Goal: Information Seeking & Learning: Learn about a topic

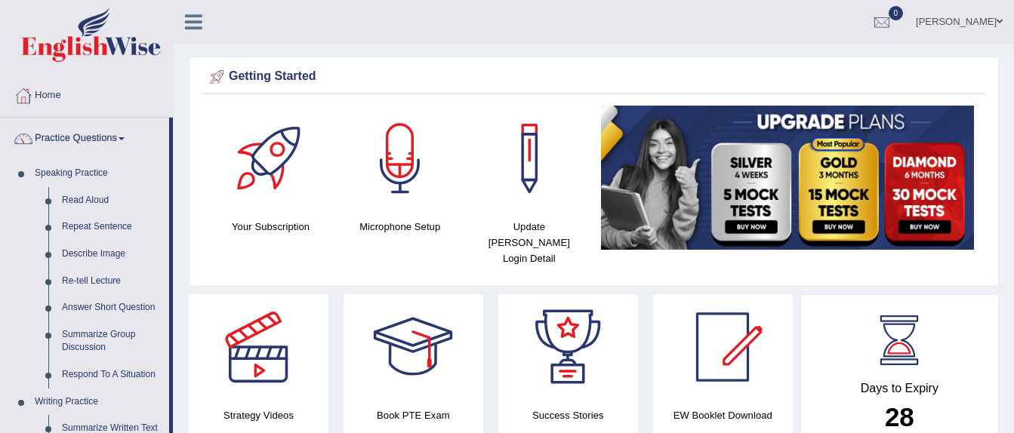
click at [87, 200] on link "Read Aloud" at bounding box center [112, 200] width 114 height 27
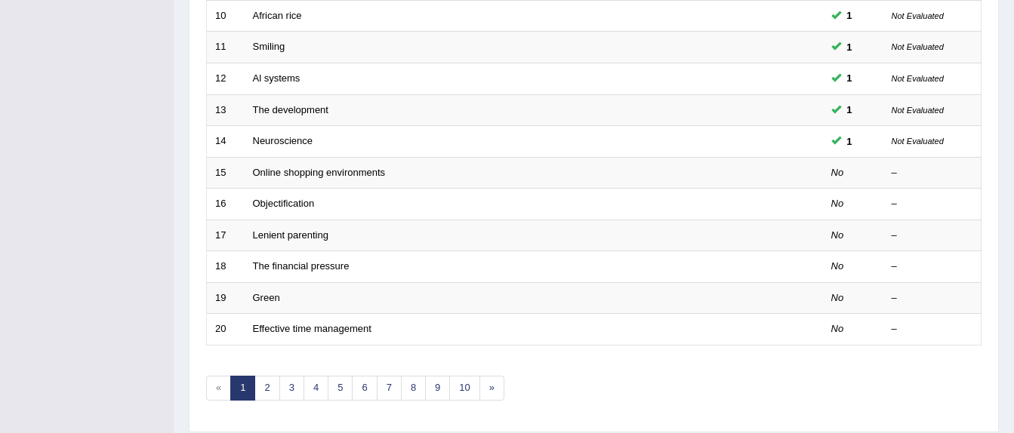
scroll to position [529, 0]
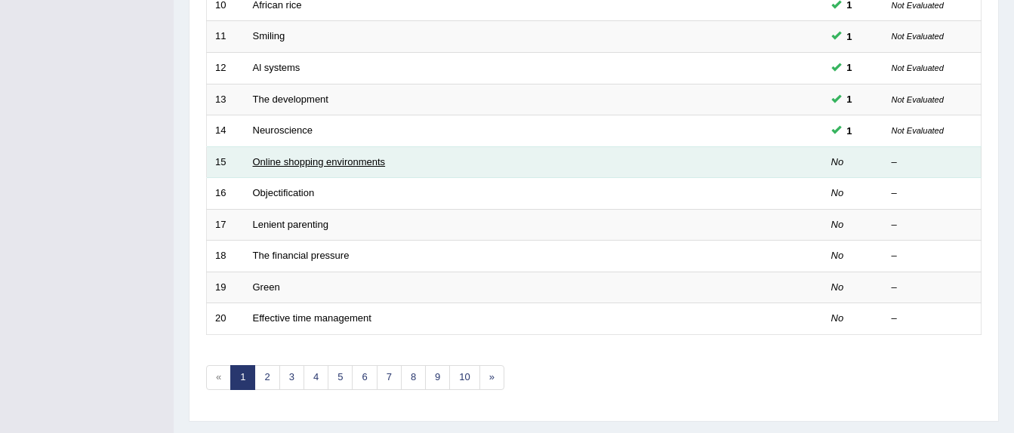
click at [315, 158] on link "Online shopping environments" at bounding box center [319, 161] width 133 height 11
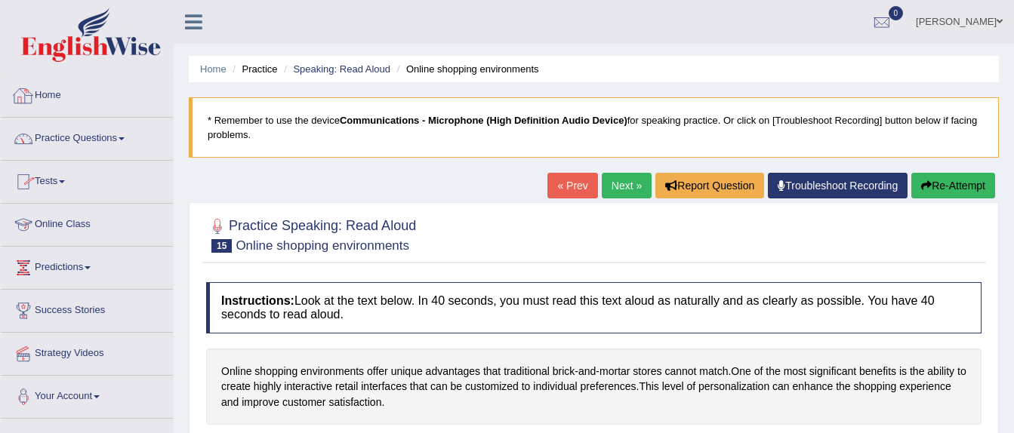
click at [76, 140] on link "Practice Questions" at bounding box center [87, 137] width 172 height 38
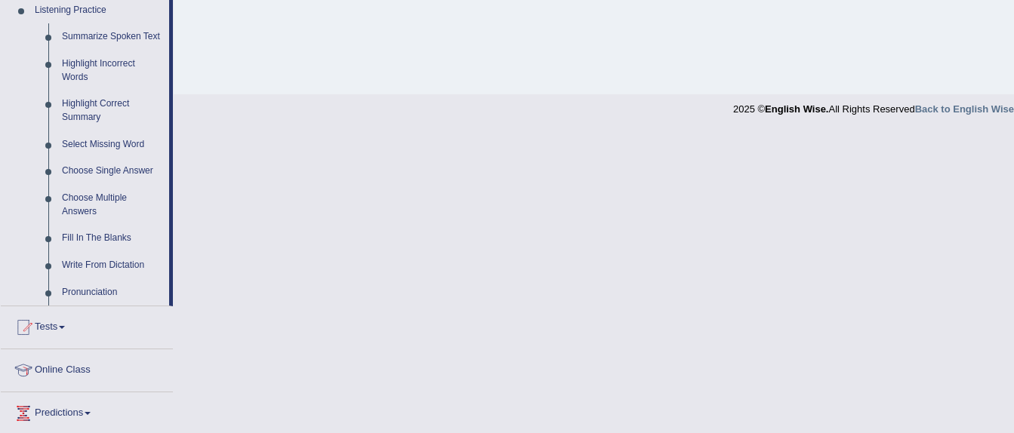
scroll to position [680, 0]
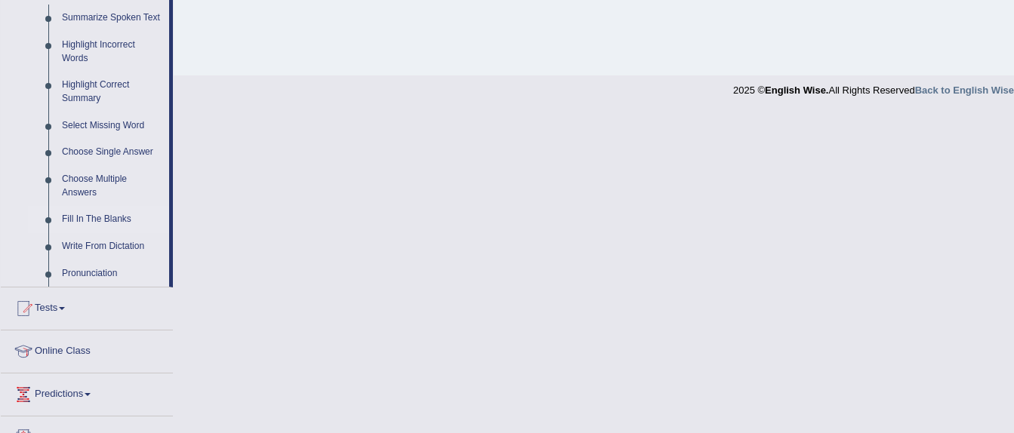
click at [80, 218] on link "Fill In The Blanks" at bounding box center [112, 219] width 114 height 27
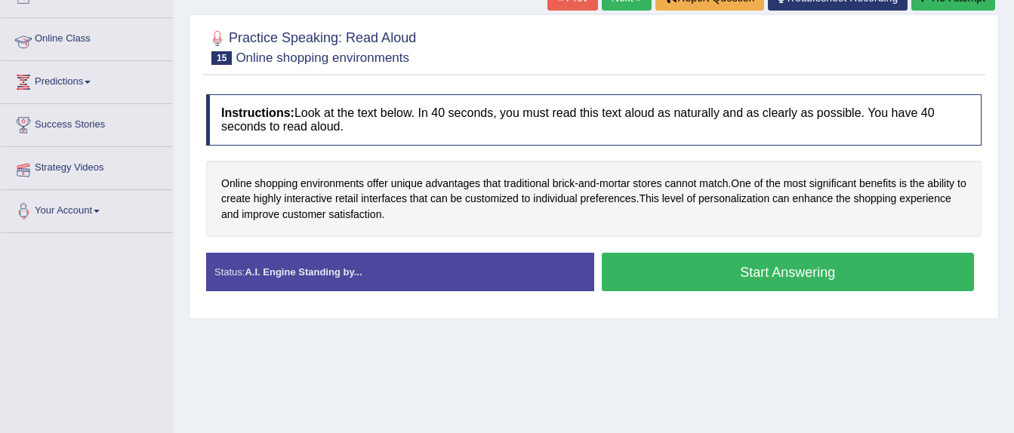
scroll to position [296, 0]
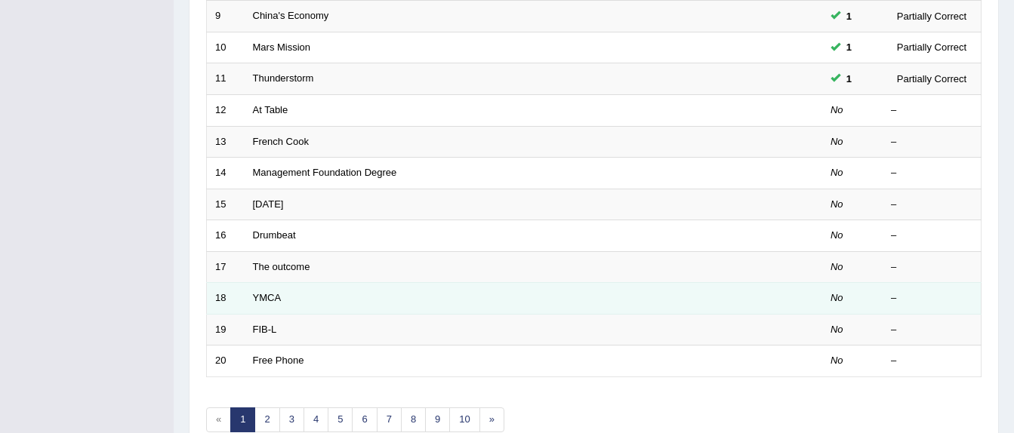
scroll to position [453, 0]
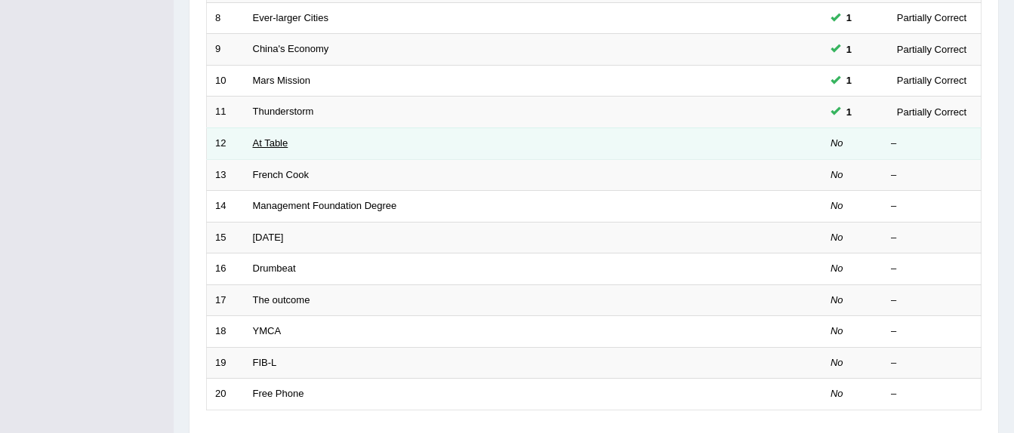
click at [273, 143] on link "At Table" at bounding box center [270, 142] width 35 height 11
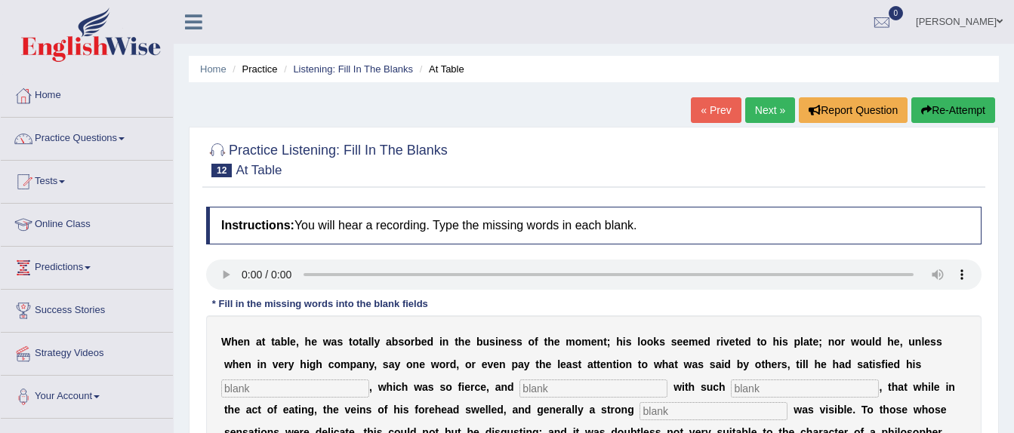
click at [520, 390] on input "text" at bounding box center [594, 389] width 148 height 18
click at [369, 380] on input "text" at bounding box center [295, 389] width 148 height 18
click at [520, 390] on input "text" at bounding box center [594, 389] width 148 height 18
click at [731, 384] on input "text" at bounding box center [805, 389] width 148 height 18
click at [66, 102] on link "Home" at bounding box center [87, 94] width 172 height 38
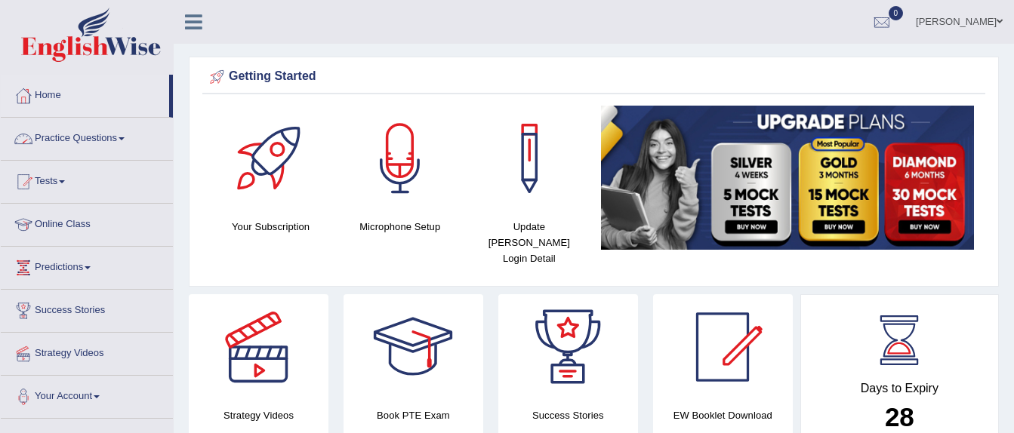
click at [62, 141] on link "Practice Questions" at bounding box center [87, 137] width 172 height 38
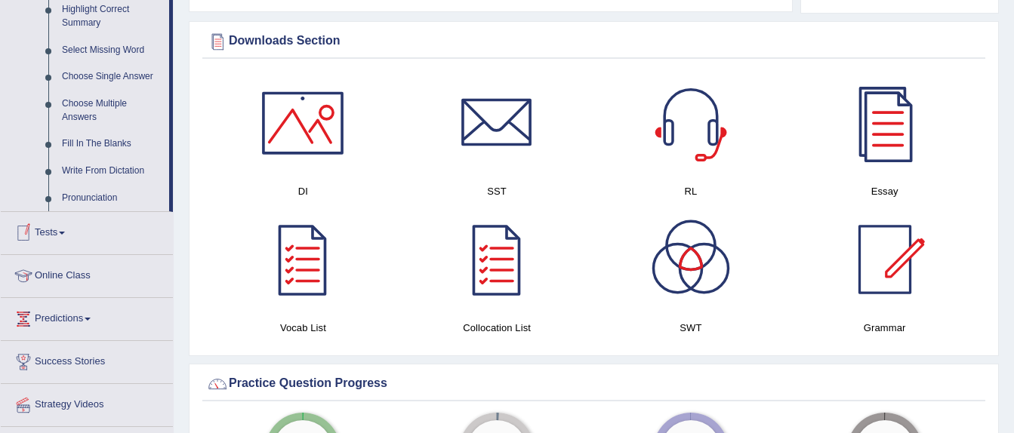
scroll to position [604, 0]
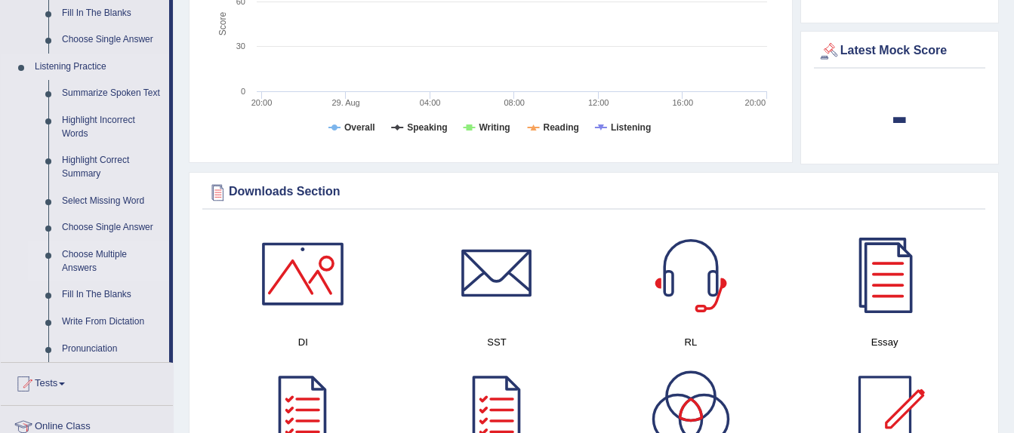
click at [100, 258] on link "Choose Multiple Answers" at bounding box center [112, 262] width 114 height 40
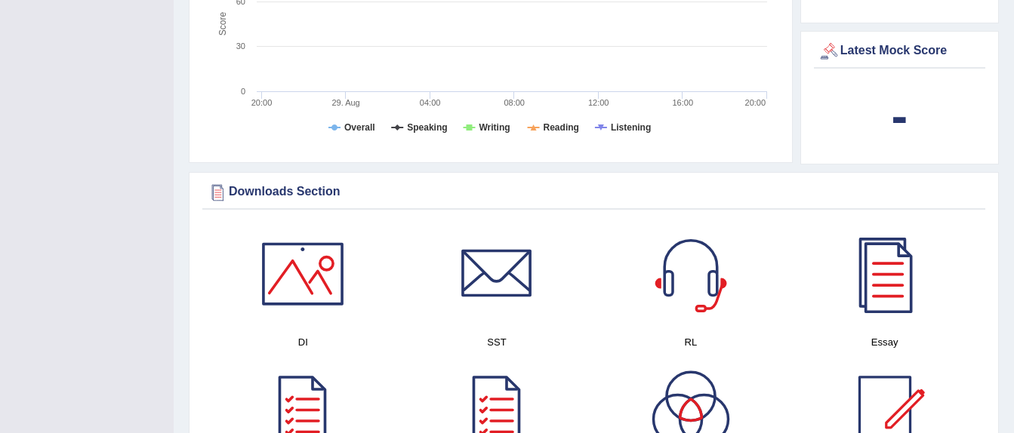
scroll to position [392, 0]
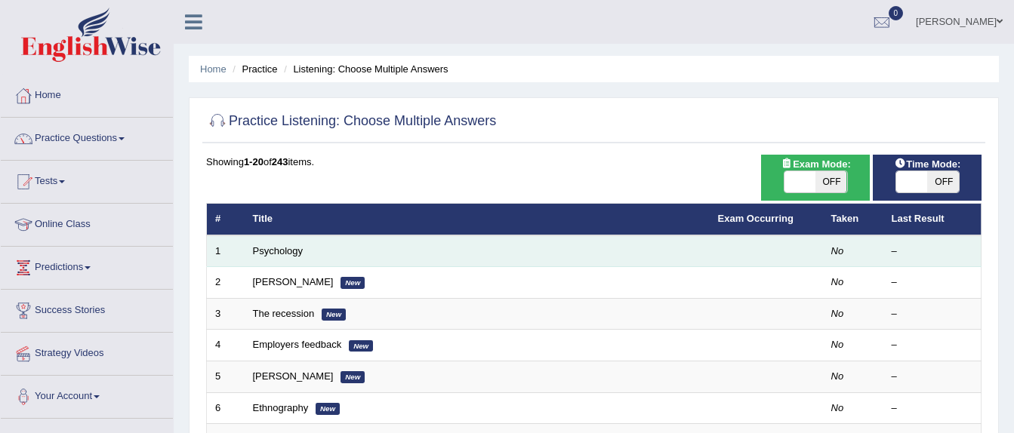
click at [261, 261] on td "Psychology" at bounding box center [477, 252] width 465 height 32
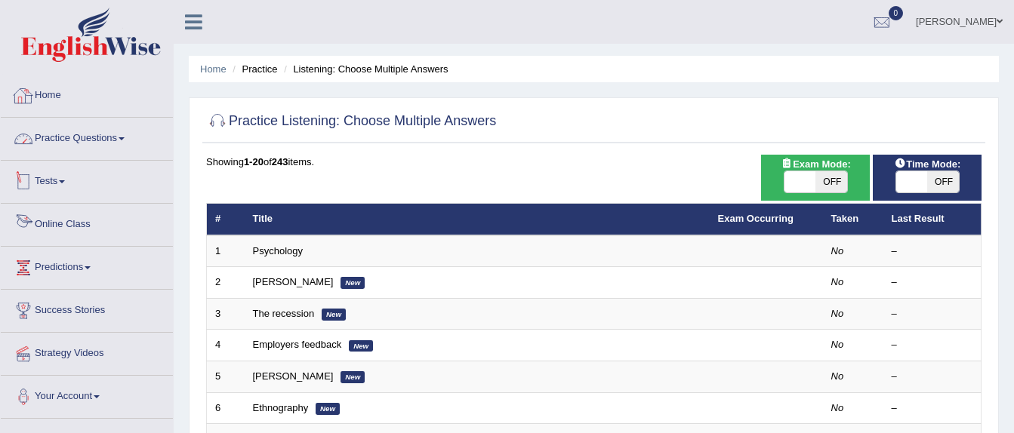
click at [39, 90] on link "Home" at bounding box center [87, 94] width 172 height 38
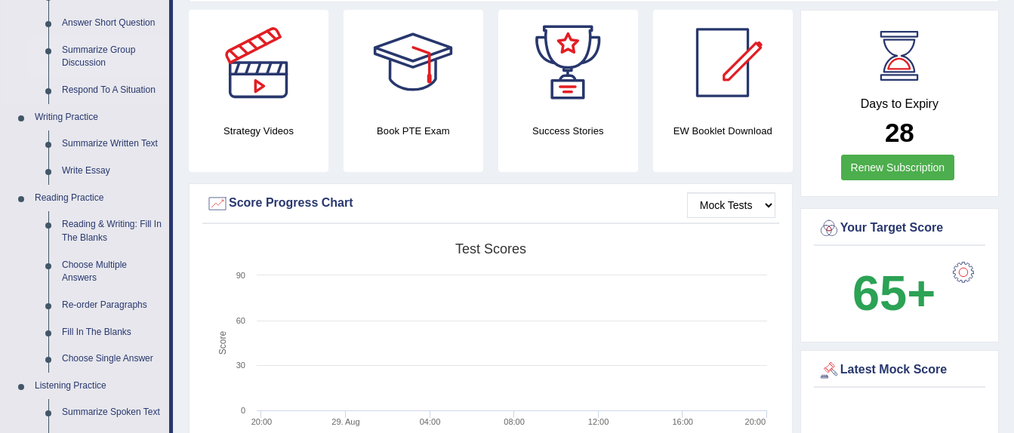
scroll to position [302, 0]
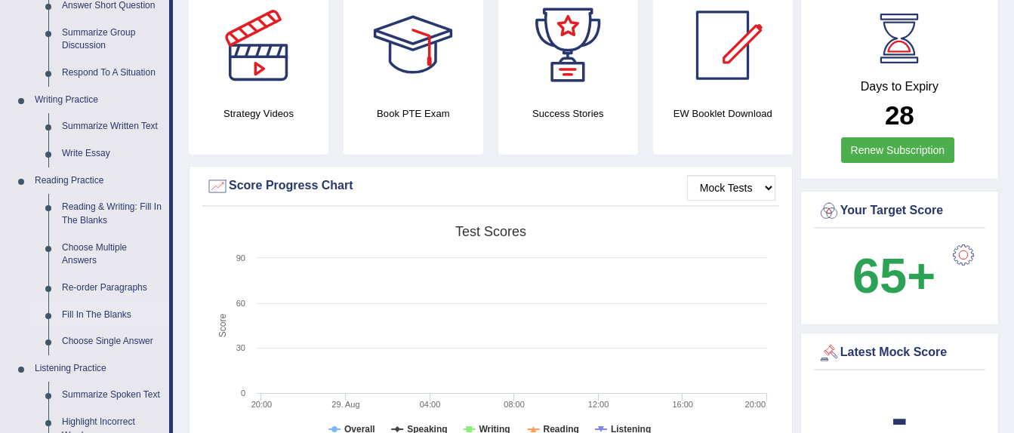
click at [109, 313] on link "Fill In The Blanks" at bounding box center [112, 315] width 114 height 27
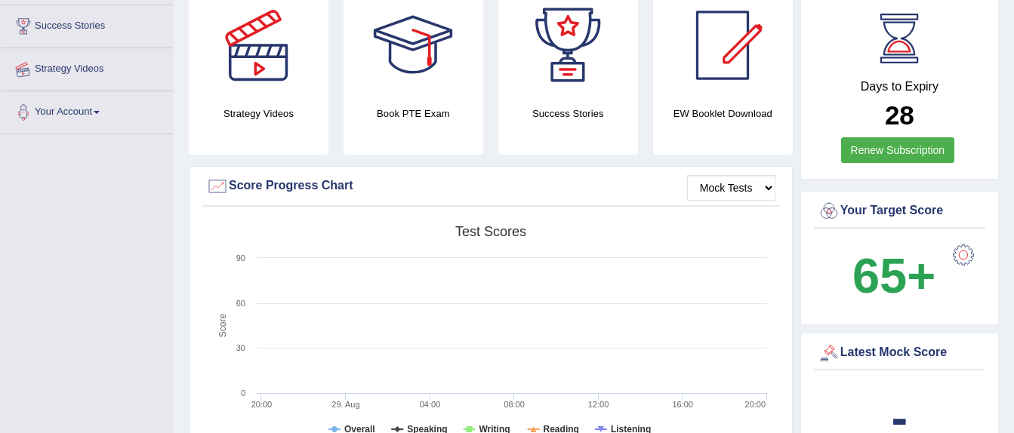
scroll to position [353, 0]
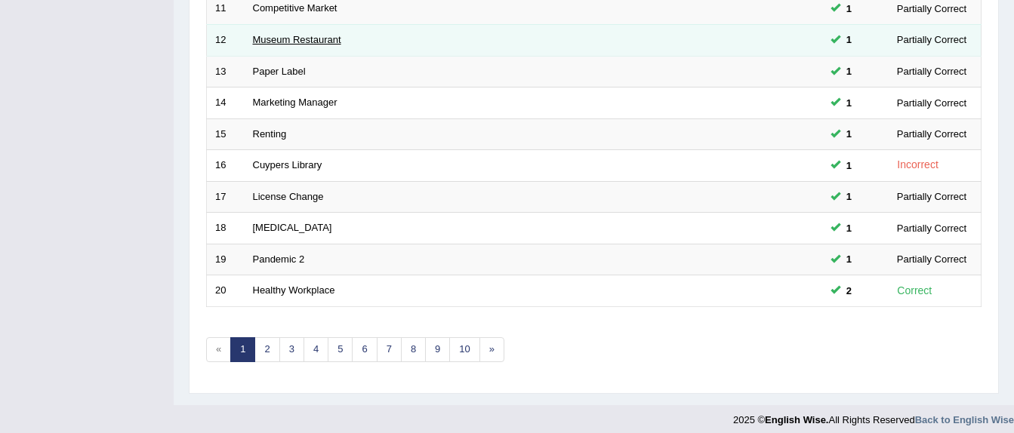
scroll to position [566, 0]
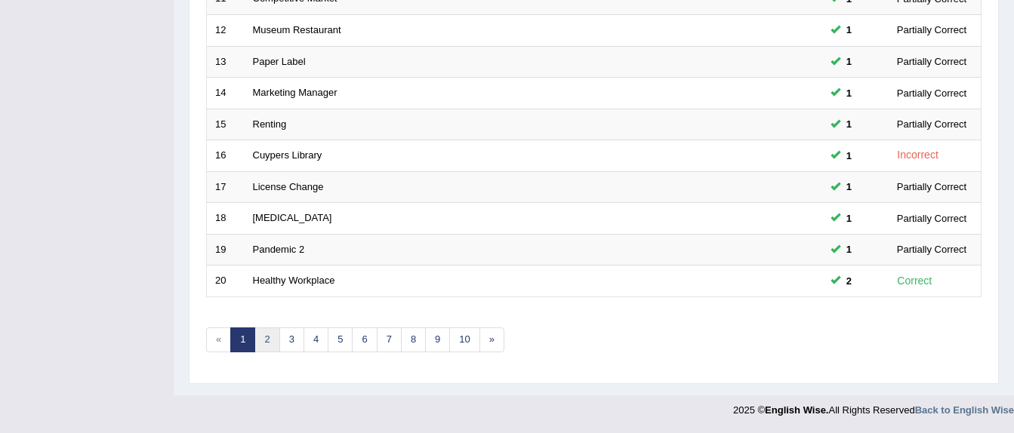
click at [276, 346] on link "2" at bounding box center [266, 340] width 25 height 25
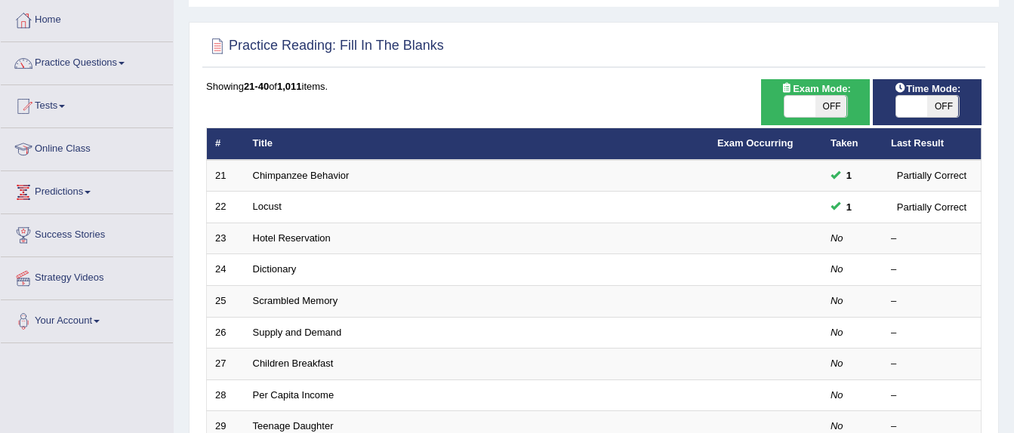
click at [285, 270] on link "Dictionary" at bounding box center [275, 269] width 44 height 11
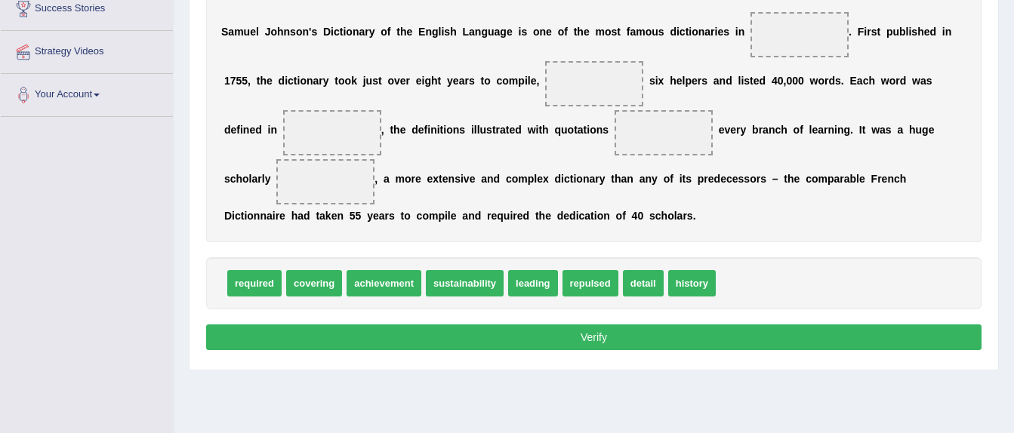
scroll to position [227, 0]
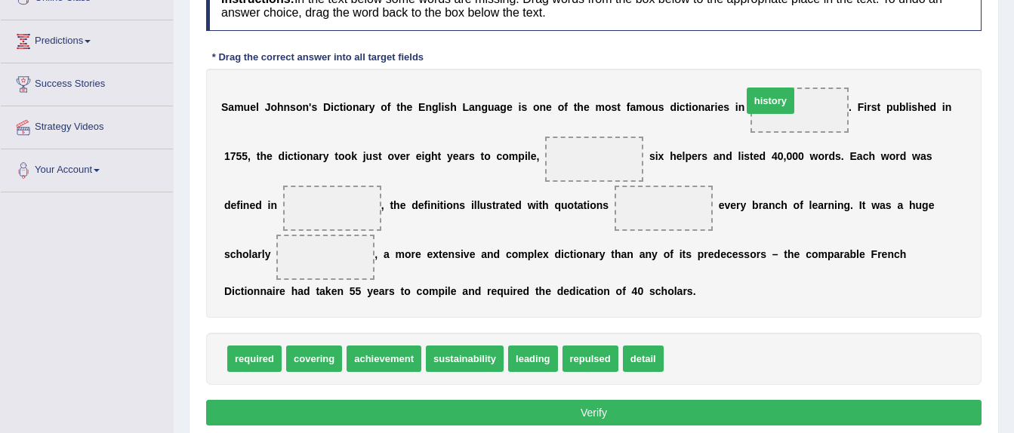
drag, startPoint x: 688, startPoint y: 359, endPoint x: 766, endPoint y: 102, distance: 268.5
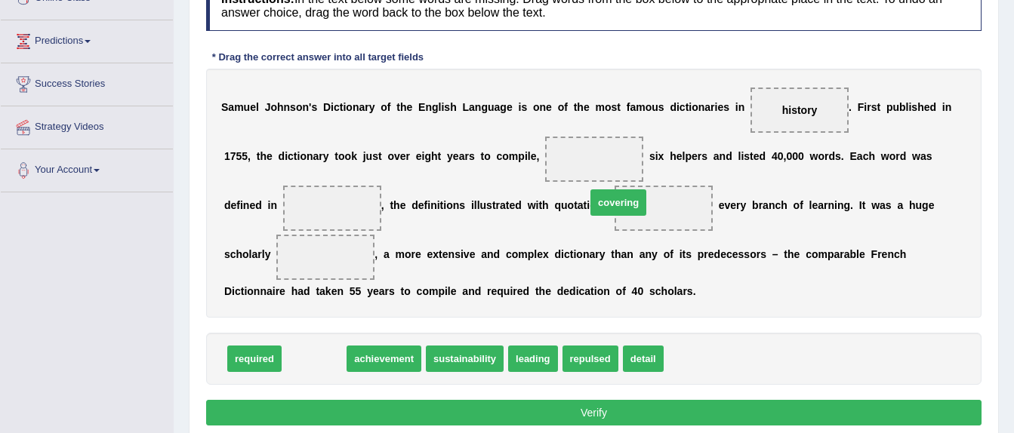
drag, startPoint x: 317, startPoint y: 363, endPoint x: 621, endPoint y: 207, distance: 342.1
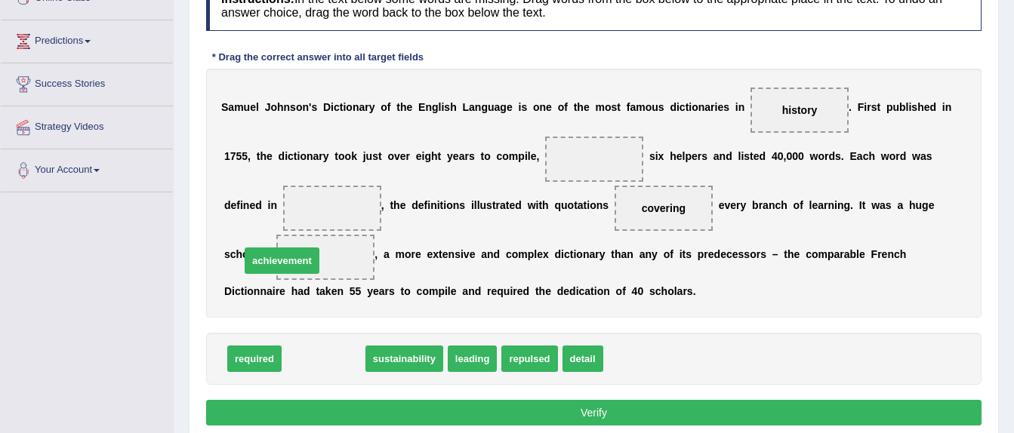
drag, startPoint x: 309, startPoint y: 362, endPoint x: 267, endPoint y: 264, distance: 106.6
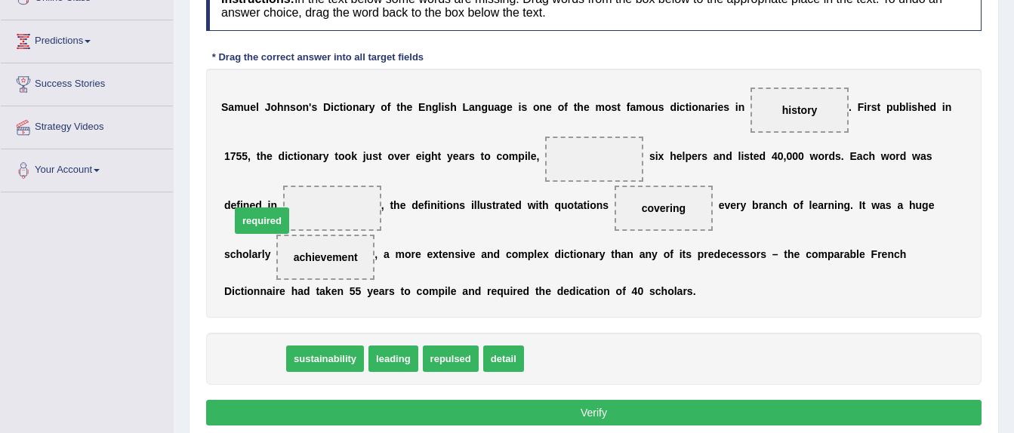
drag, startPoint x: 254, startPoint y: 364, endPoint x: 261, endPoint y: 226, distance: 138.4
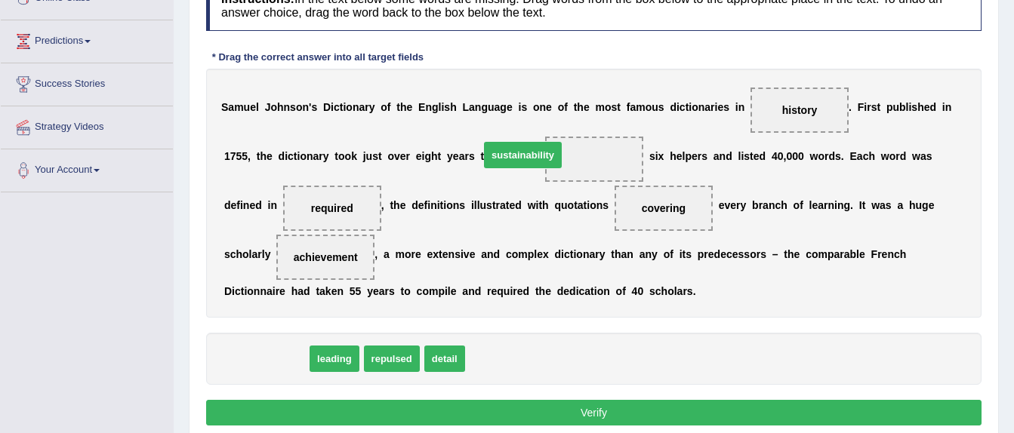
drag, startPoint x: 266, startPoint y: 354, endPoint x: 526, endPoint y: 146, distance: 332.5
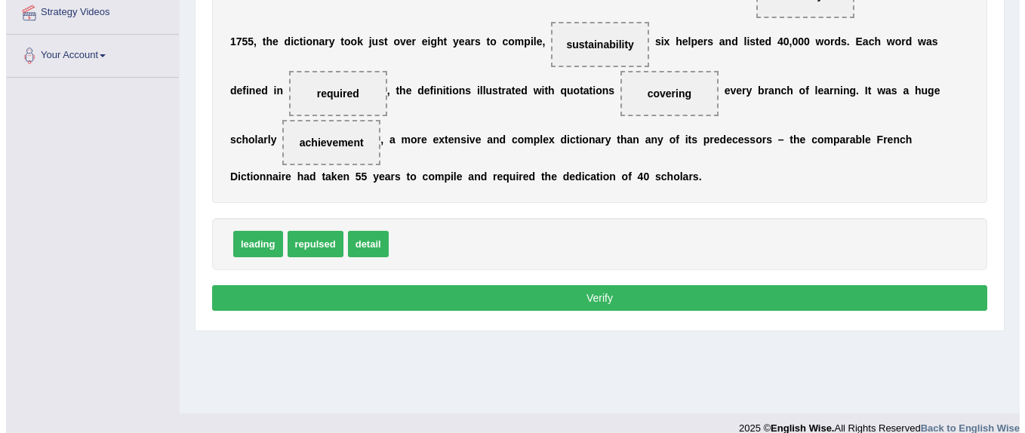
scroll to position [359, 0]
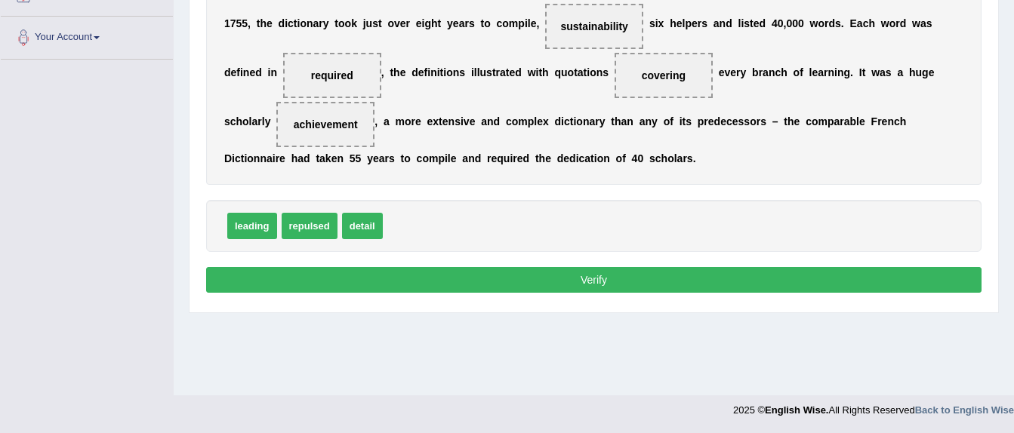
click at [613, 277] on button "Verify" at bounding box center [593, 280] width 775 height 26
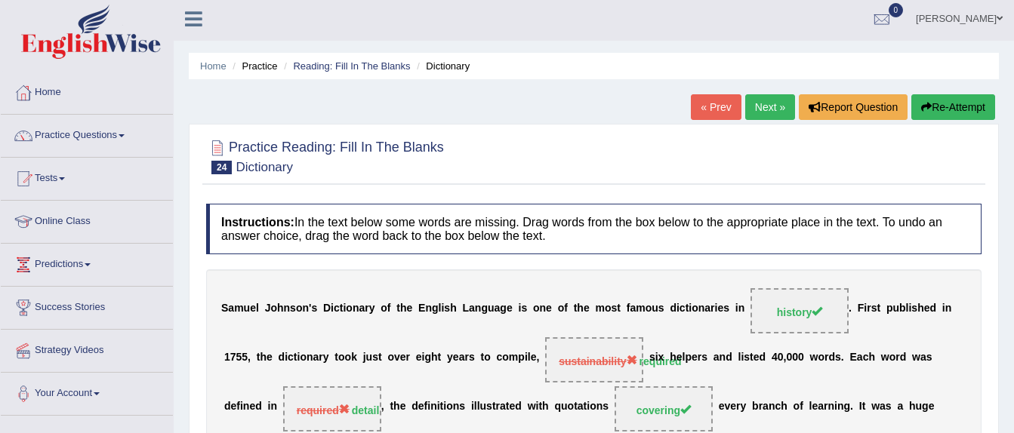
scroll to position [0, 0]
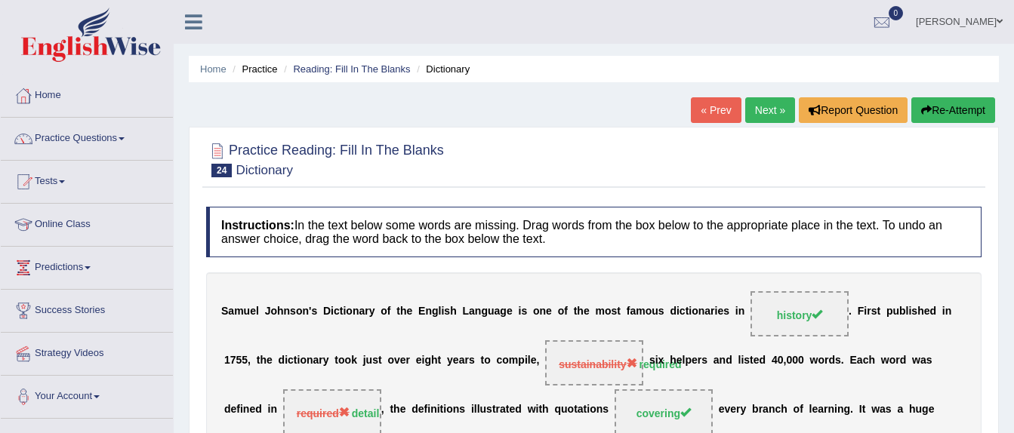
click at [759, 107] on link "Next »" at bounding box center [770, 110] width 50 height 26
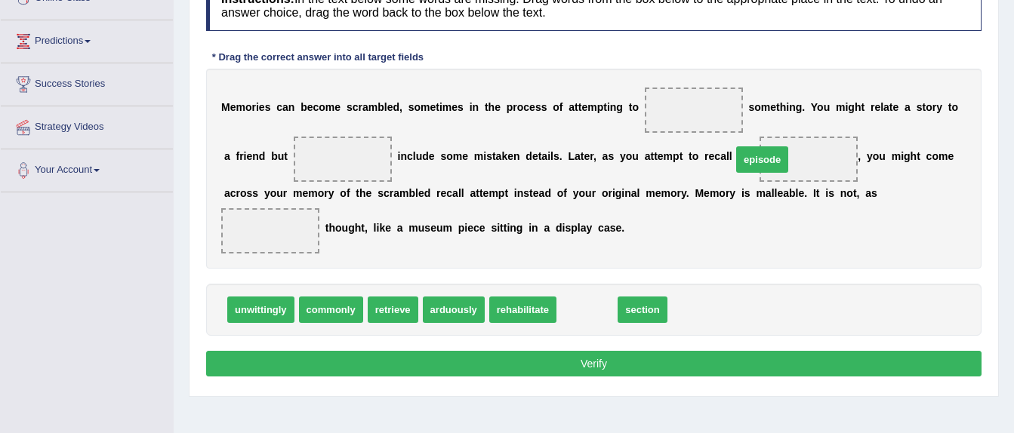
drag, startPoint x: 585, startPoint y: 310, endPoint x: 760, endPoint y: 159, distance: 230.8
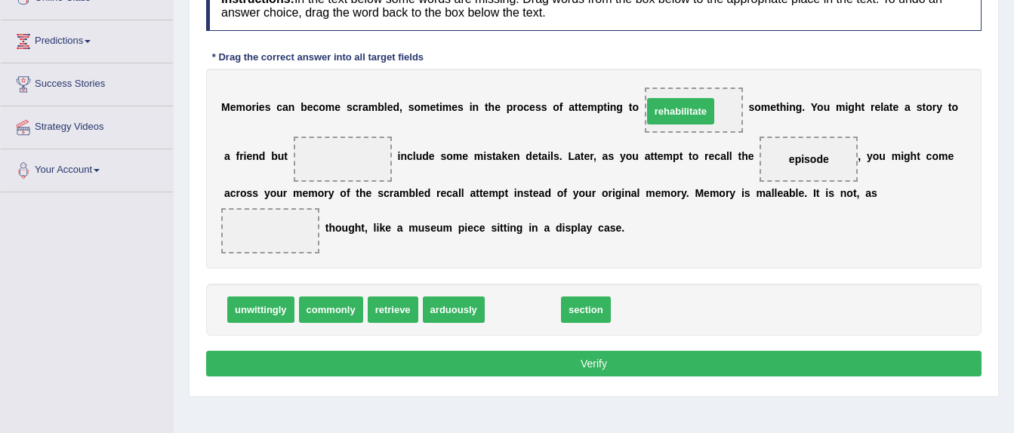
drag, startPoint x: 521, startPoint y: 308, endPoint x: 679, endPoint y: 109, distance: 253.7
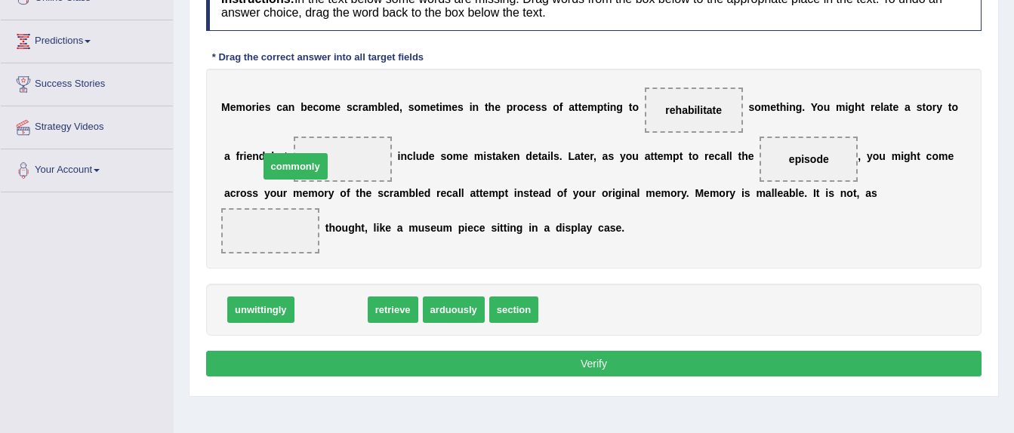
drag, startPoint x: 342, startPoint y: 312, endPoint x: 307, endPoint y: 168, distance: 147.8
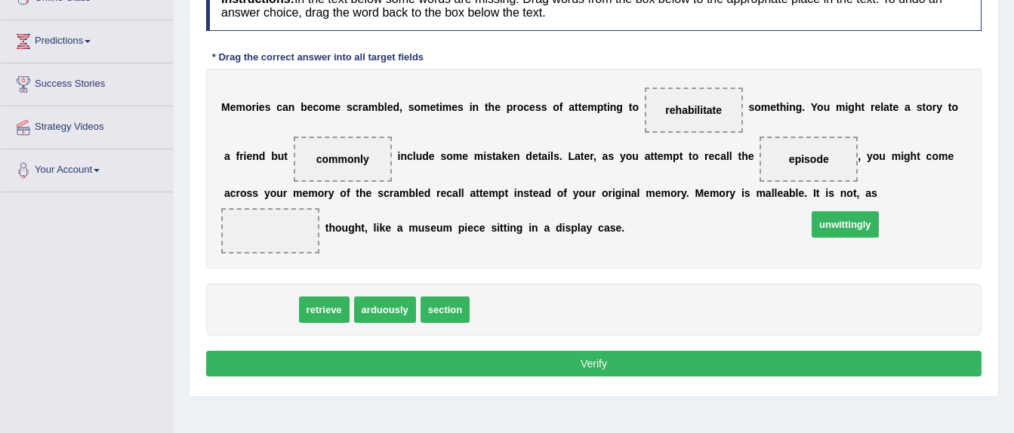
drag, startPoint x: 267, startPoint y: 312, endPoint x: 850, endPoint y: 227, distance: 589.9
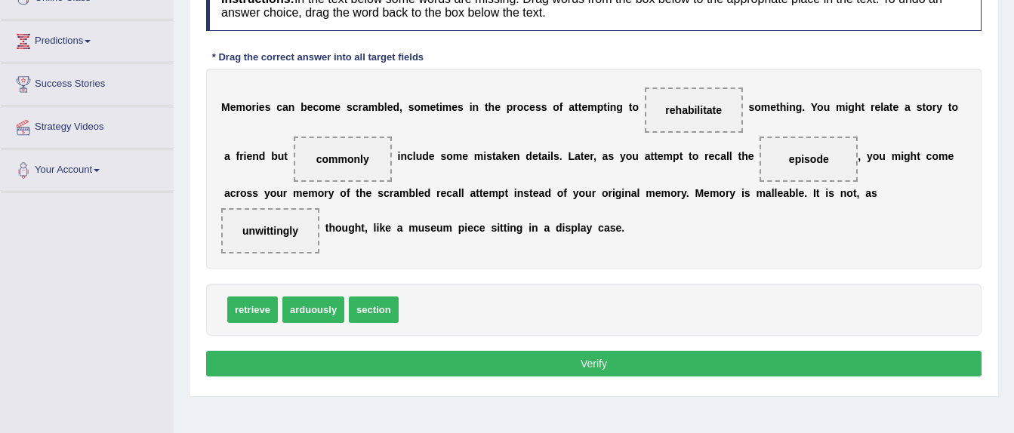
click at [650, 360] on button "Verify" at bounding box center [593, 364] width 775 height 26
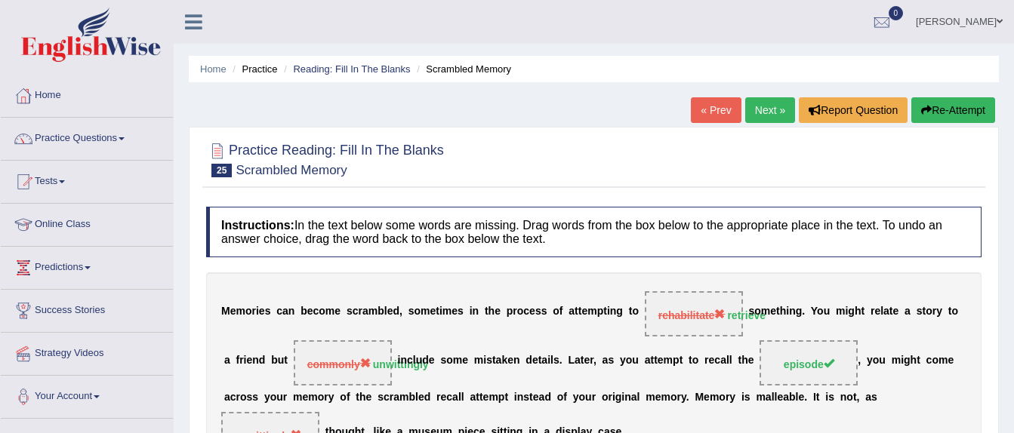
click at [764, 108] on link "Next »" at bounding box center [770, 110] width 50 height 26
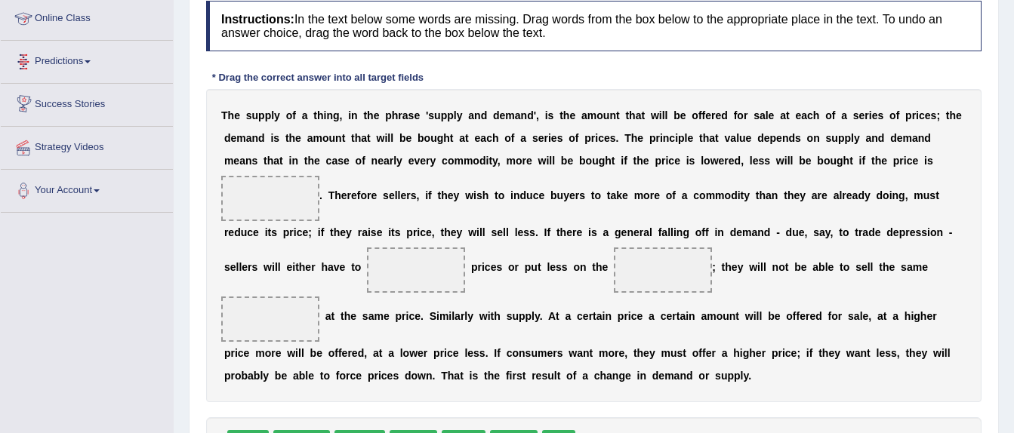
scroll to position [227, 0]
